Goal: Task Accomplishment & Management: Use online tool/utility

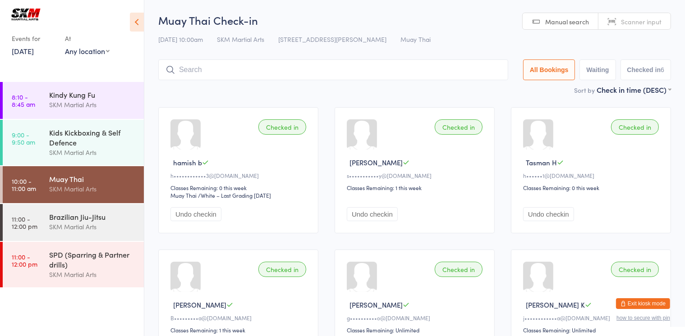
drag, startPoint x: 493, startPoint y: 76, endPoint x: 472, endPoint y: 96, distance: 29.0
click at [468, 96] on main "Muay Thai Check-in [DATE] 10:00am SKM Martial Arts [STREET_ADDRESS] [PERSON_NAM…" at bounding box center [414, 198] width 513 height 371
click at [324, 67] on input "search" at bounding box center [333, 70] width 350 height 21
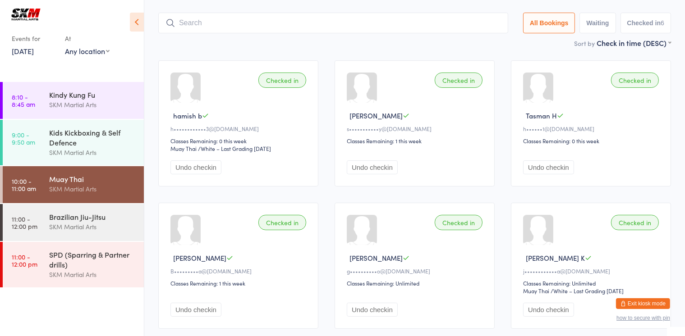
scroll to position [60, 0]
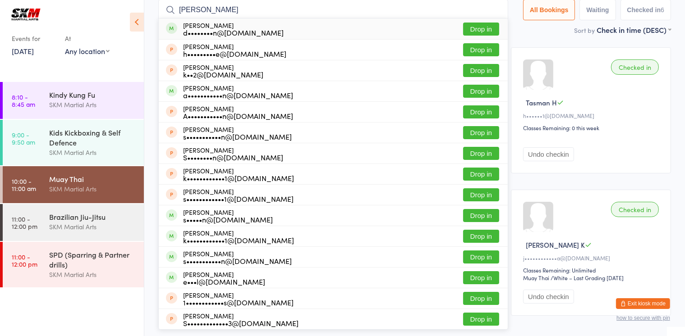
type input "[PERSON_NAME]"
click at [249, 29] on div "d••••••••n@[DOMAIN_NAME]" at bounding box center [233, 32] width 101 height 7
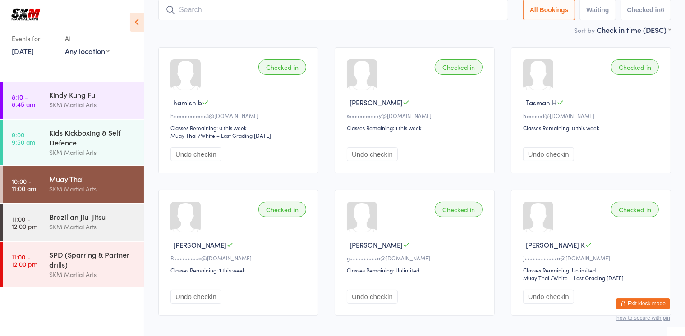
scroll to position [60, 0]
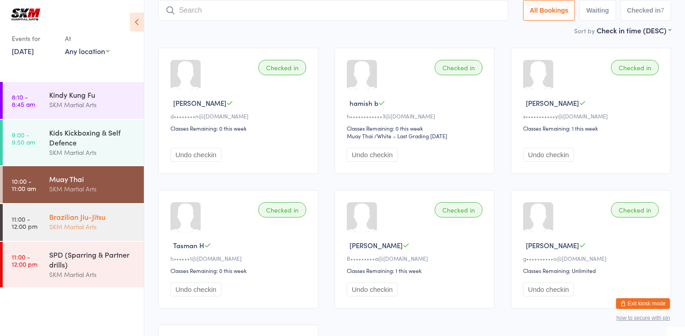
click at [64, 232] on div "SKM Martial Arts" at bounding box center [92, 227] width 87 height 10
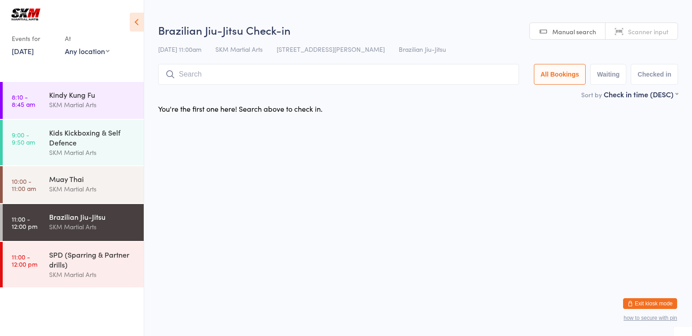
click at [205, 81] on input "search" at bounding box center [338, 74] width 361 height 21
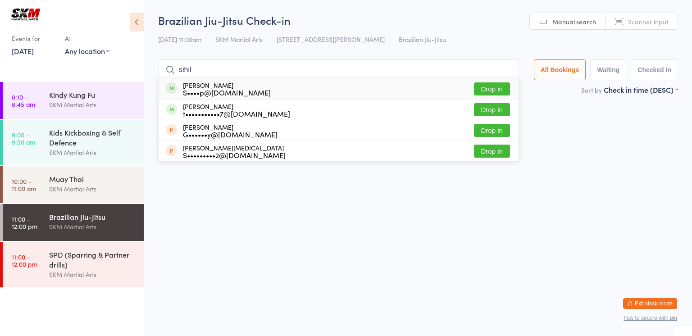
type input "sihil"
click at [489, 87] on button "Drop in" at bounding box center [492, 88] width 36 height 13
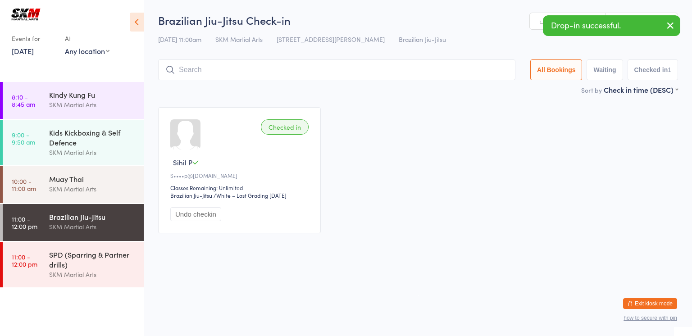
click at [370, 73] on input "search" at bounding box center [336, 70] width 357 height 21
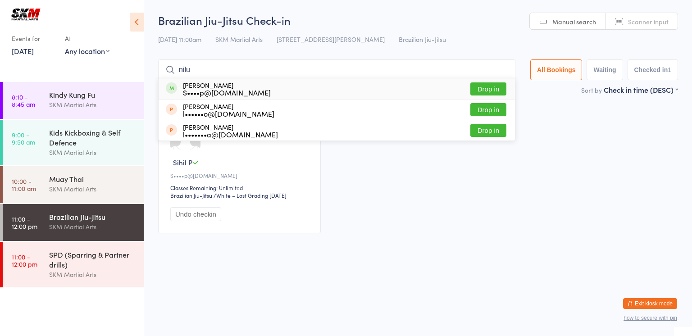
type input "nilu"
click at [496, 89] on button "Drop in" at bounding box center [489, 88] width 36 height 13
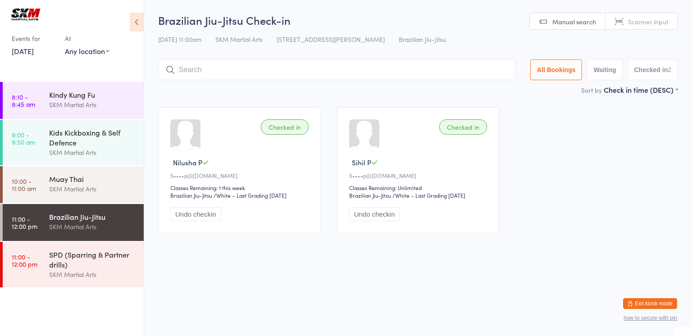
click at [202, 71] on input "search" at bounding box center [336, 70] width 357 height 21
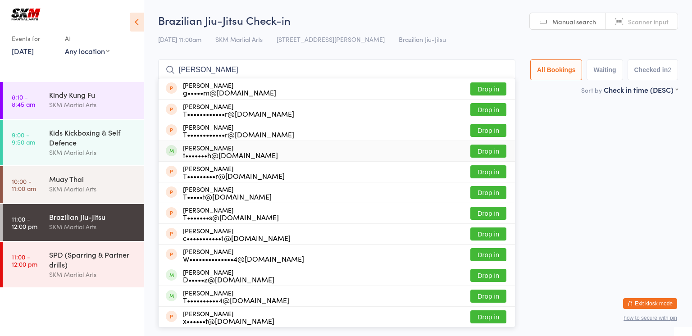
type input "[PERSON_NAME]"
click at [221, 147] on div "[PERSON_NAME] t•••••••h@[DOMAIN_NAME]" at bounding box center [230, 151] width 95 height 14
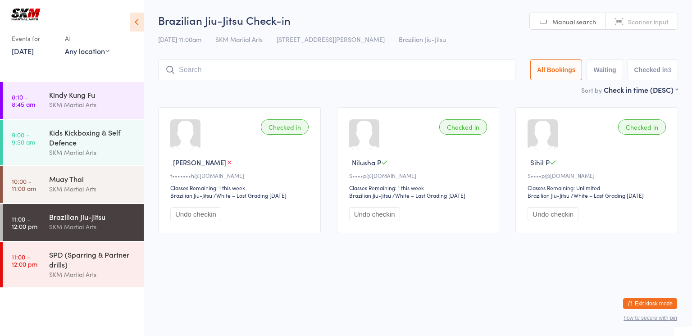
click at [208, 64] on input "search" at bounding box center [336, 70] width 357 height 21
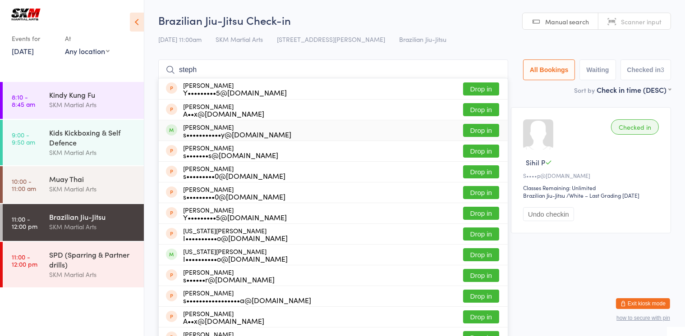
type input "steph"
click at [209, 132] on div "s•••••••••••y@[DOMAIN_NAME]" at bounding box center [237, 134] width 108 height 7
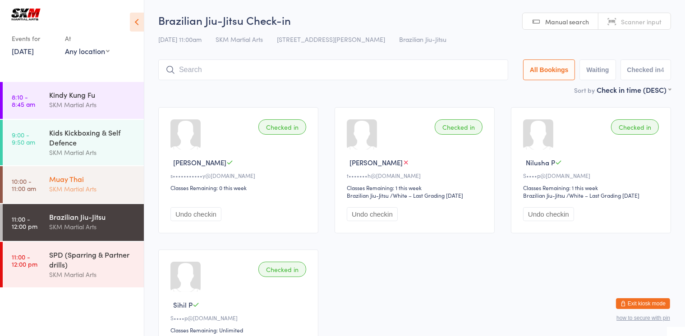
click at [106, 182] on div "Muay Thai" at bounding box center [92, 179] width 87 height 10
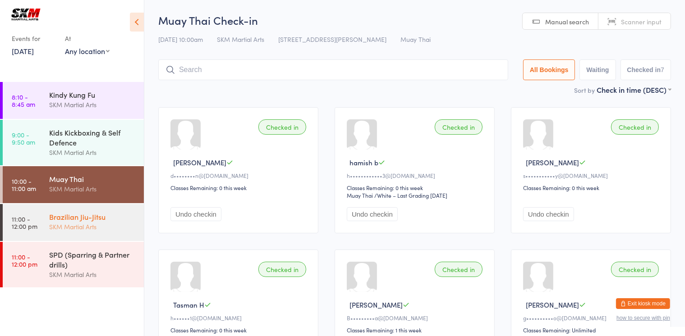
click at [90, 232] on div "SKM Martial Arts" at bounding box center [92, 227] width 87 height 10
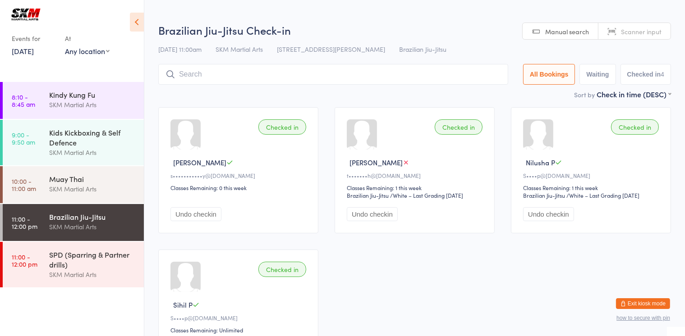
click at [462, 295] on div "Checked in [PERSON_NAME] s•••••••••••y@[DOMAIN_NAME] Classes Remaining: 0 this …" at bounding box center [414, 241] width 529 height 285
